Goal: Entertainment & Leisure: Consume media (video, audio)

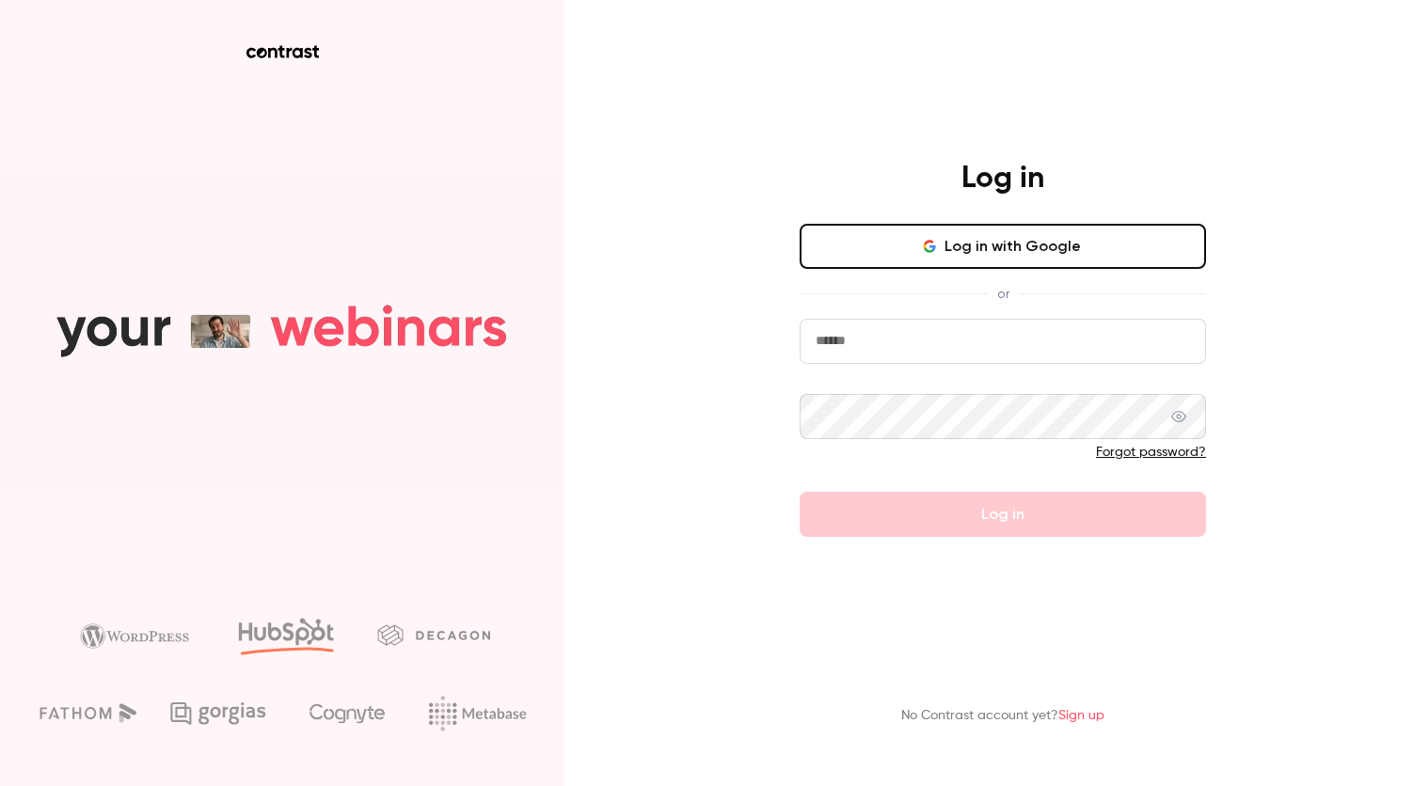
click at [880, 355] on input "email" at bounding box center [1003, 341] width 406 height 45
type input "**********"
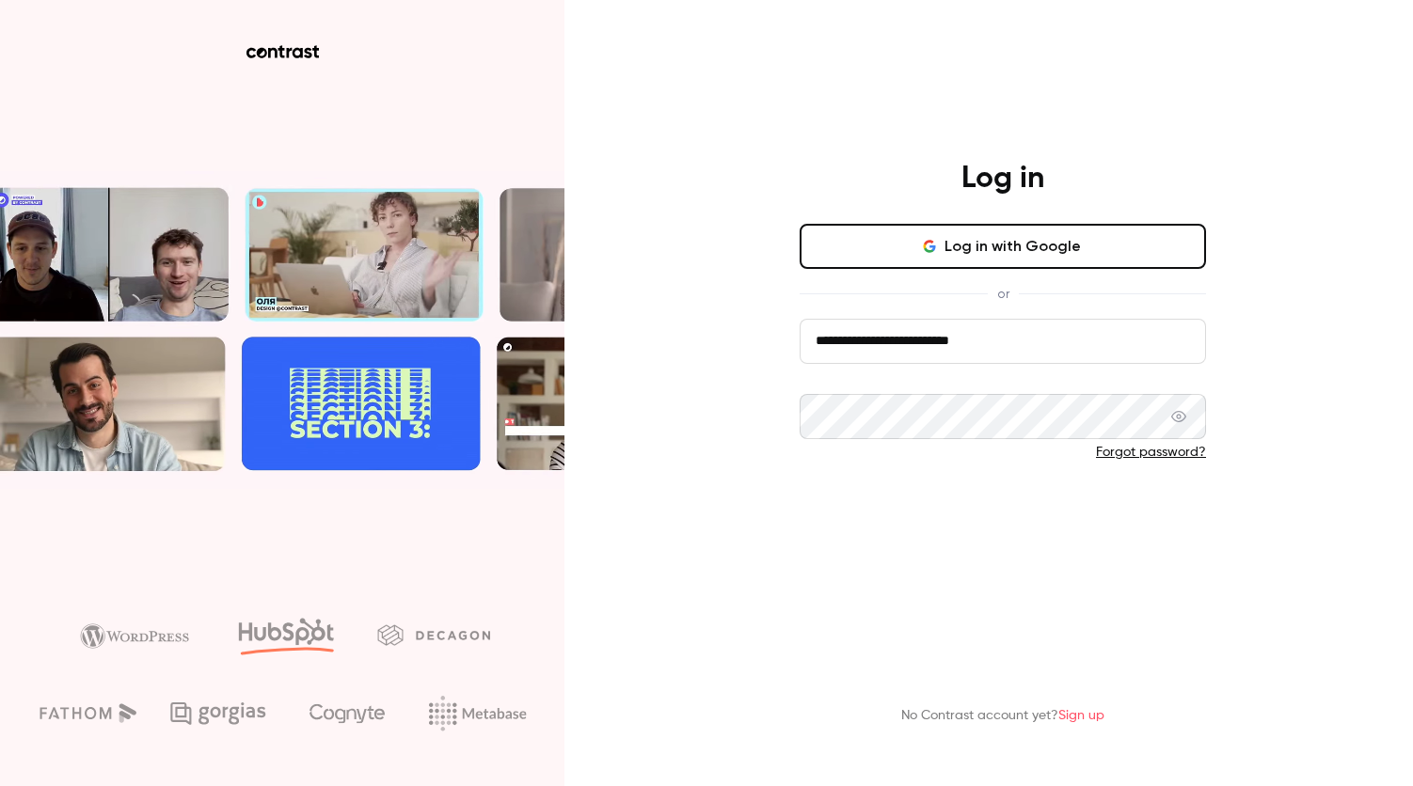
click at [881, 513] on button "Log in" at bounding box center [1003, 514] width 406 height 45
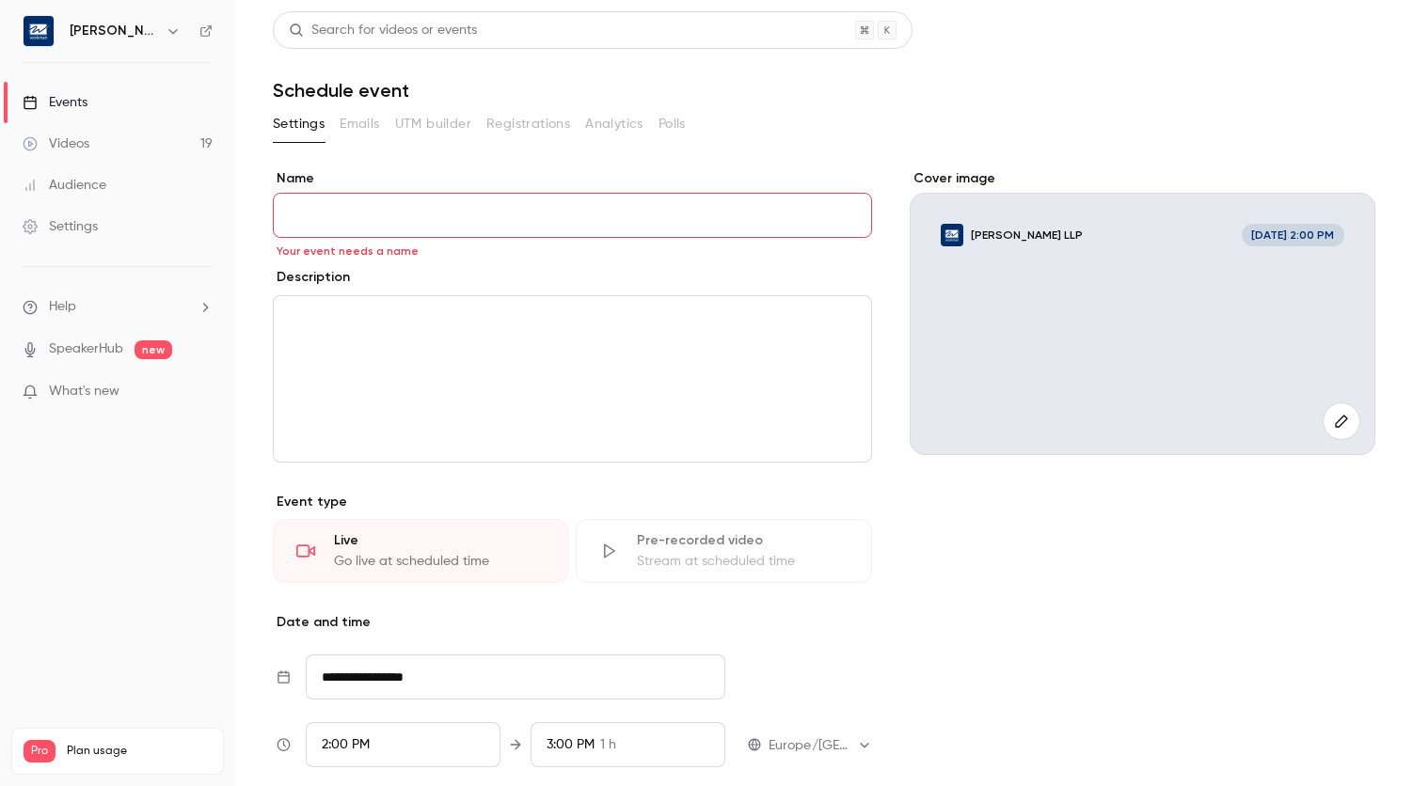
click at [77, 134] on link "Videos 19" at bounding box center [117, 143] width 235 height 41
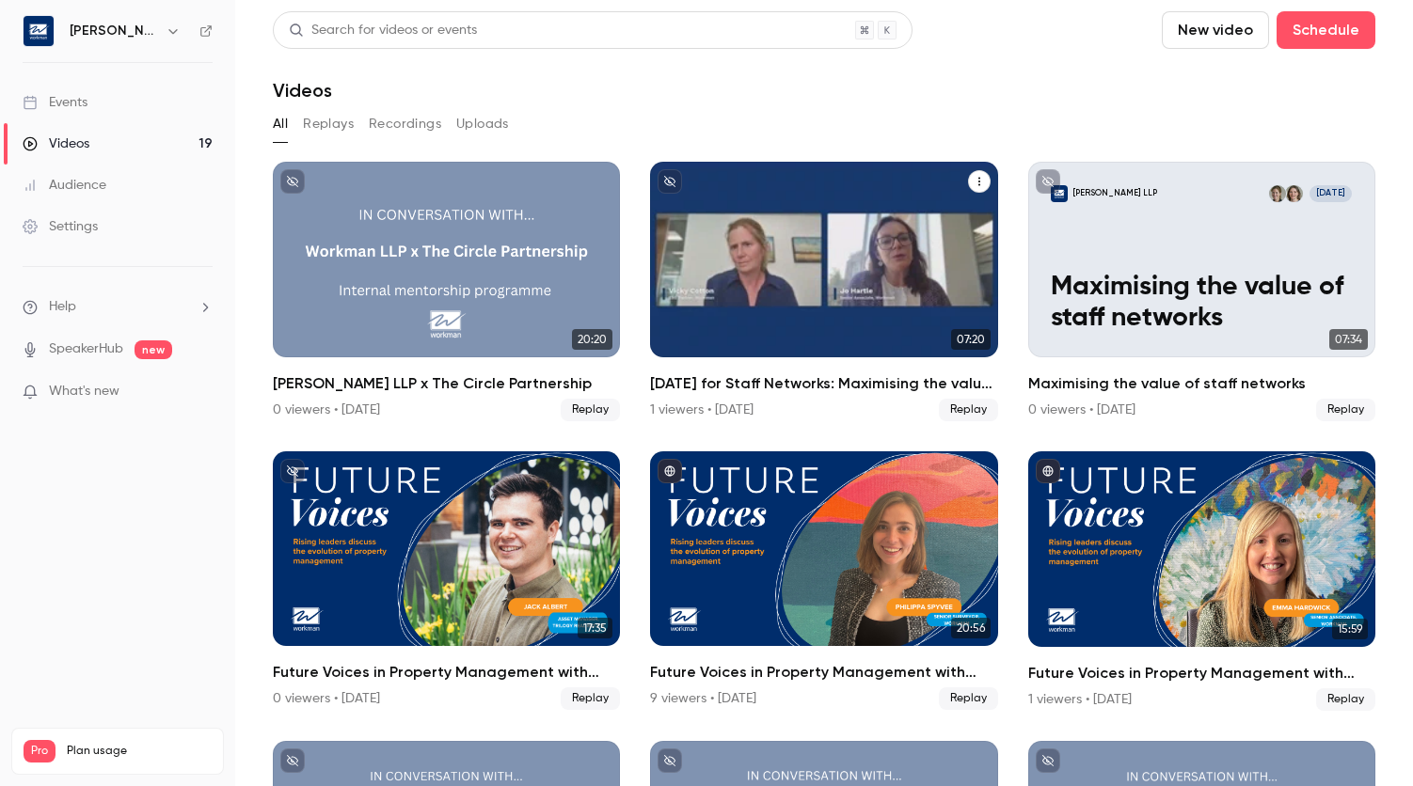
click at [862, 320] on div "National Day for Staff Networks: Maximising the value of staff networks" at bounding box center [823, 260] width 347 height 196
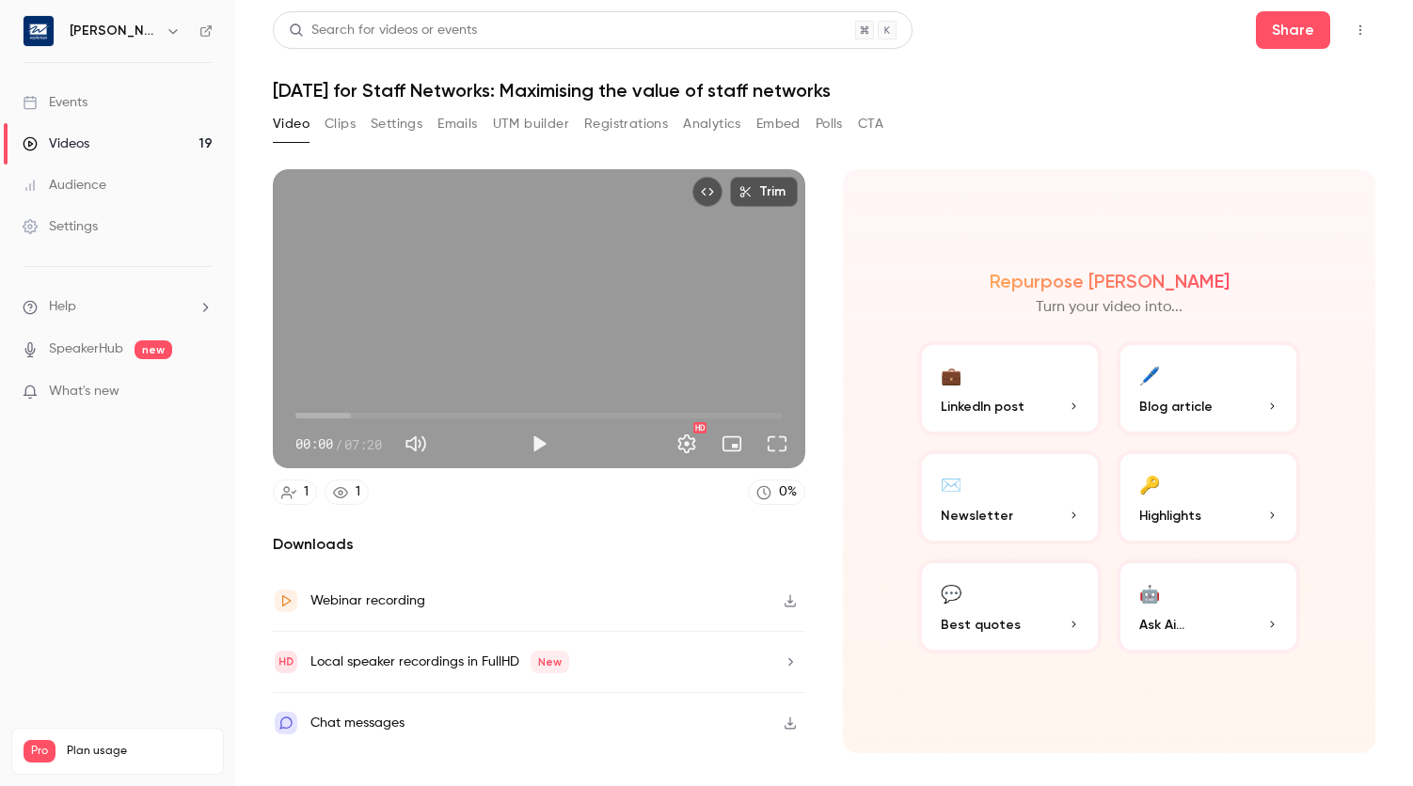
click at [881, 388] on button "🖊️ Blog article" at bounding box center [1208, 388] width 183 height 94
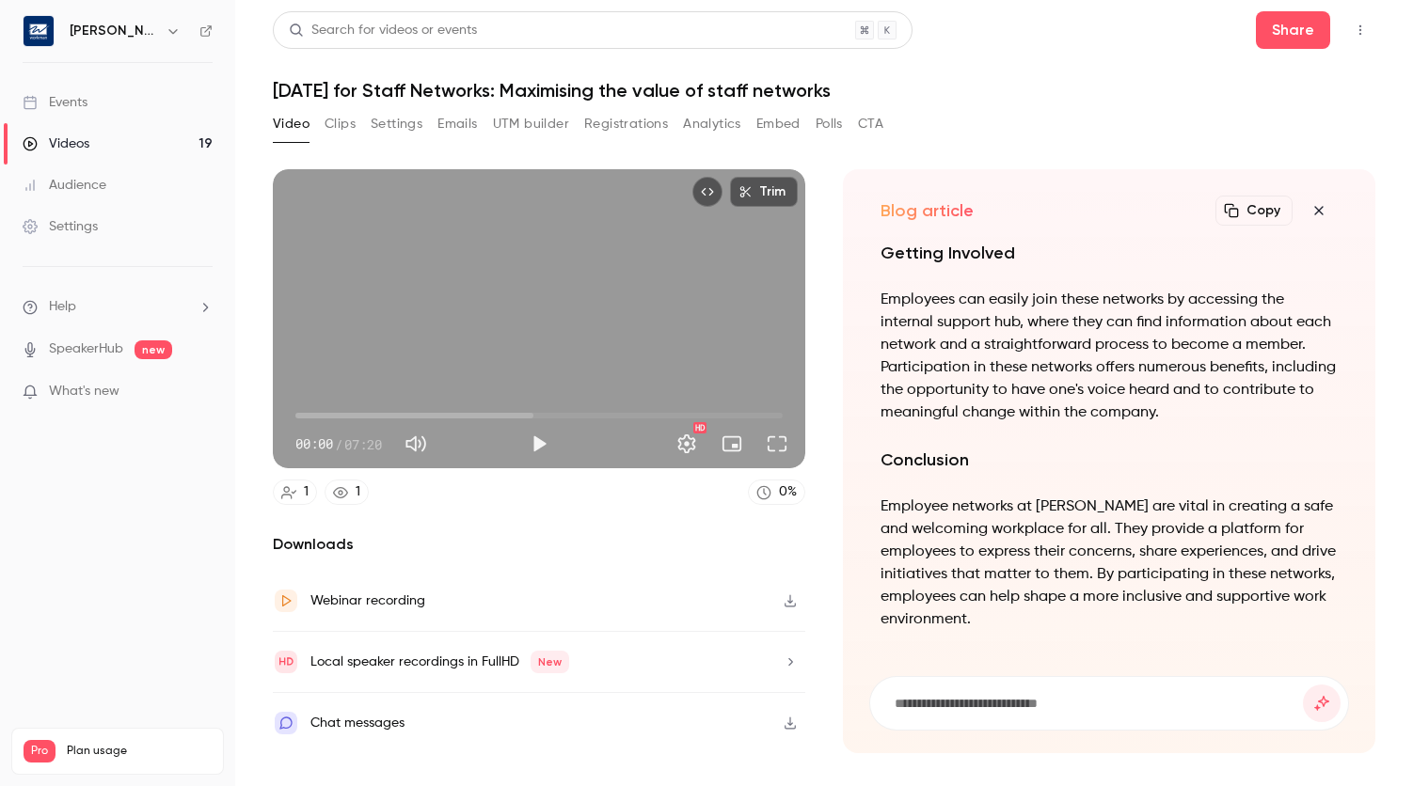
drag, startPoint x: 481, startPoint y: 744, endPoint x: 479, endPoint y: 822, distance: 78.1
click at [479, 785] on html "[PERSON_NAME] LLP Events Videos 19 Audience Settings Help SpeakerHub new What's…" at bounding box center [706, 393] width 1413 height 786
